Goal: Task Accomplishment & Management: Complete application form

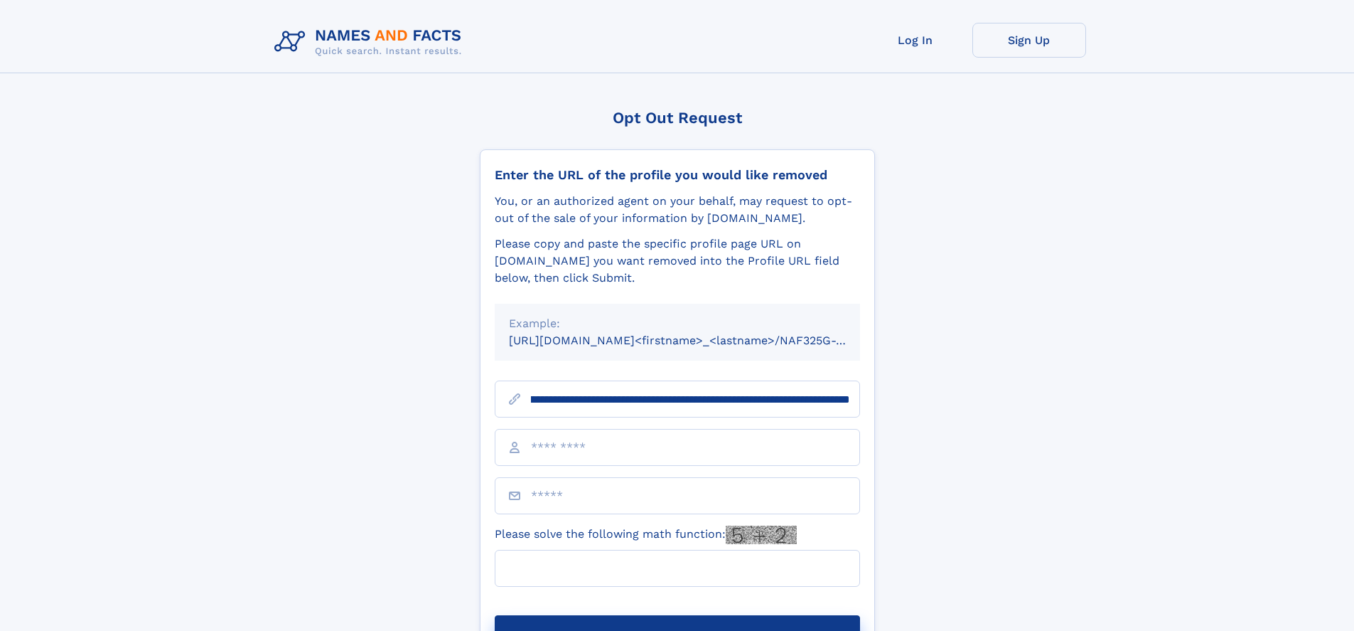
scroll to position [0, 153]
type input "**********"
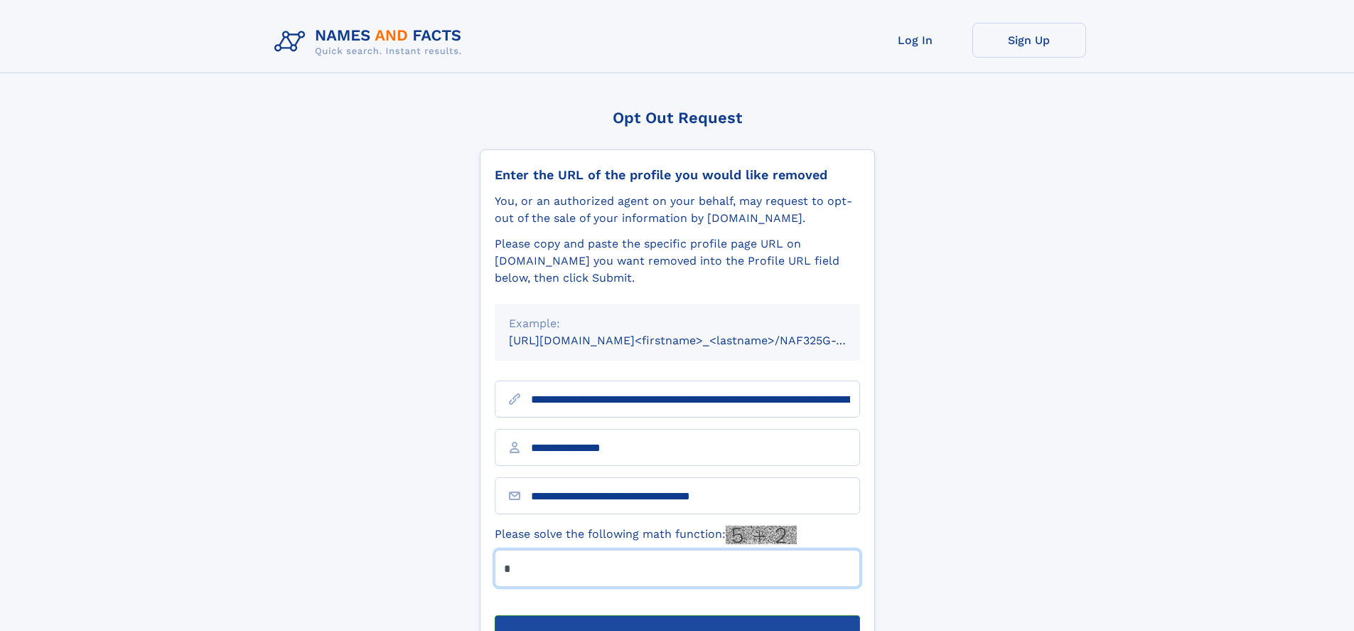
type input "*"
click at [677, 615] on button "Submit Opt Out Request" at bounding box center [677, 637] width 365 height 45
